Goal: Check status: Check status

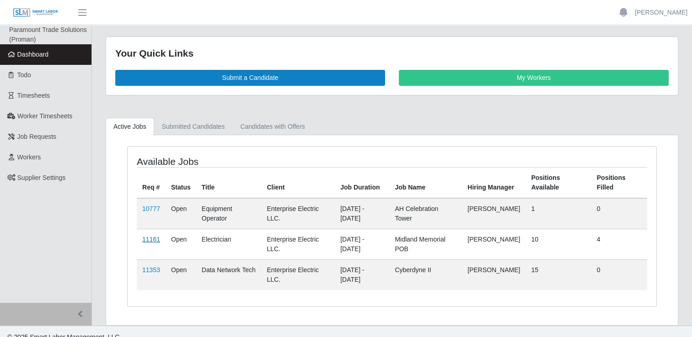
click at [148, 238] on link "11161" at bounding box center [151, 239] width 18 height 7
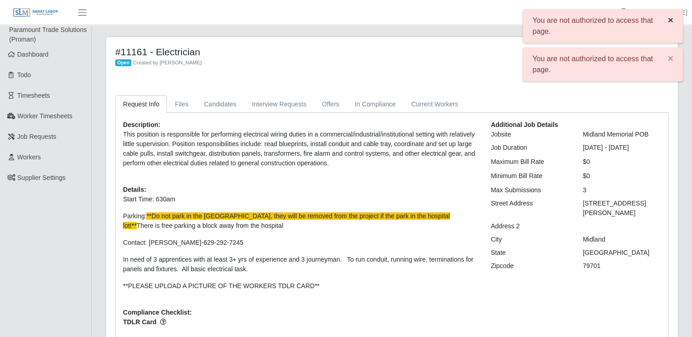
click at [669, 18] on span "×" at bounding box center [669, 20] width 5 height 11
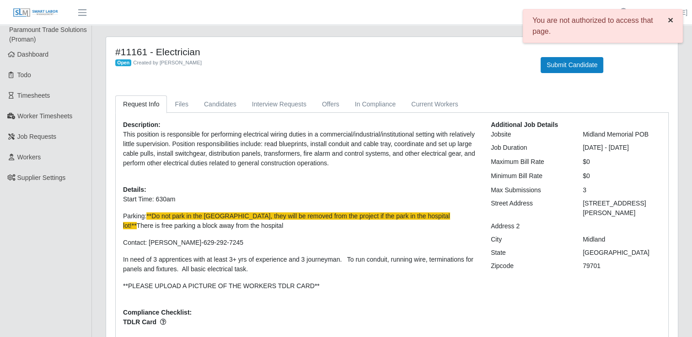
click at [672, 18] on span "×" at bounding box center [669, 20] width 5 height 11
